Goal: Navigation & Orientation: Understand site structure

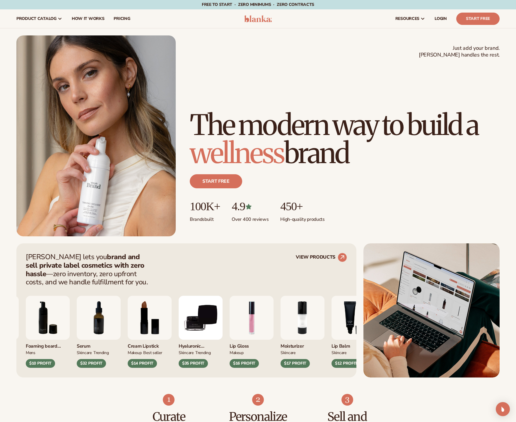
scroll to position [723, 0]
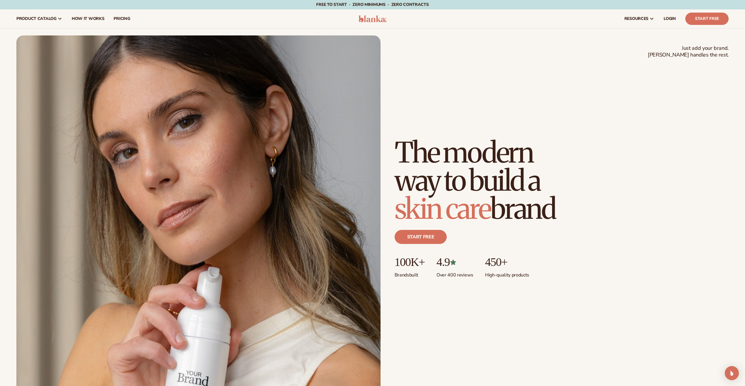
click at [509, 62] on div "Just add your brand. Blanka handles the rest. beauty,[MEDICAL_DATA],wellness,ma…" at bounding box center [372, 215] width 713 height 360
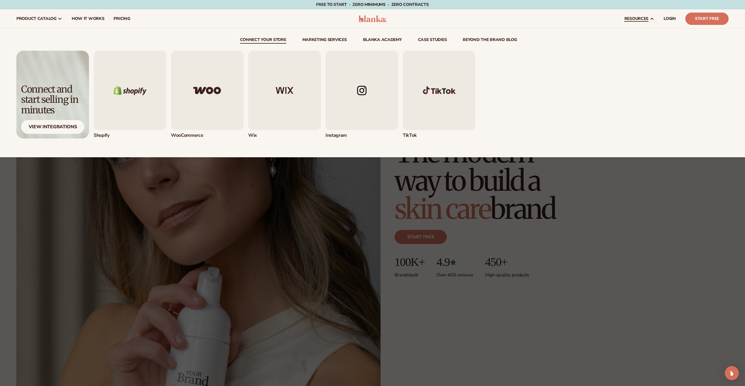
click at [641, 20] on span "resources" at bounding box center [637, 18] width 24 height 5
